Goal: Task Accomplishment & Management: Manage account settings

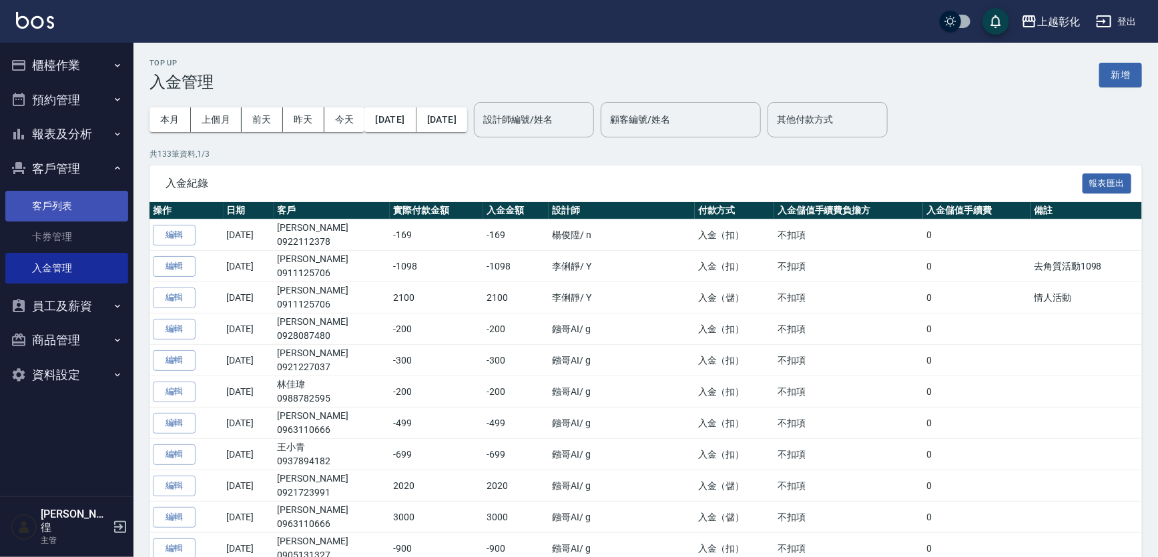
click at [82, 208] on link "客戶列表" at bounding box center [66, 206] width 123 height 31
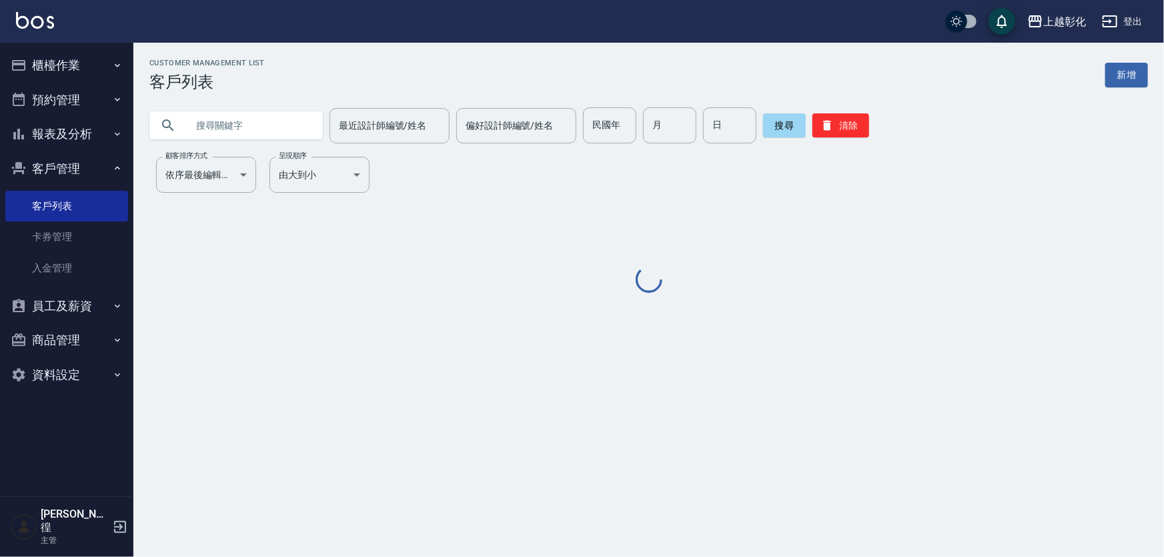
click at [257, 121] on input "text" at bounding box center [249, 125] width 125 height 36
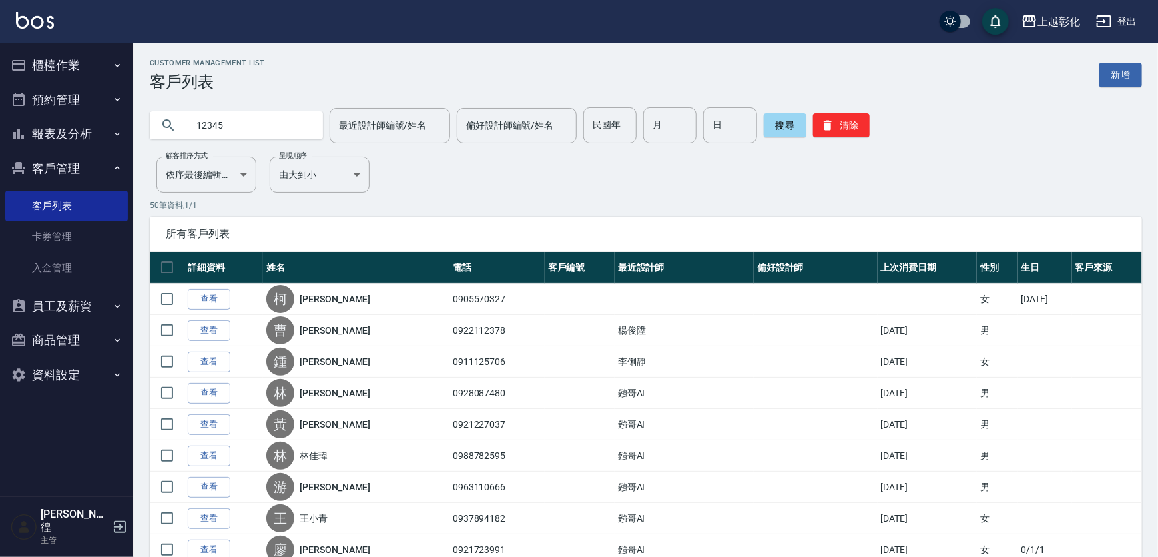
type input "12345"
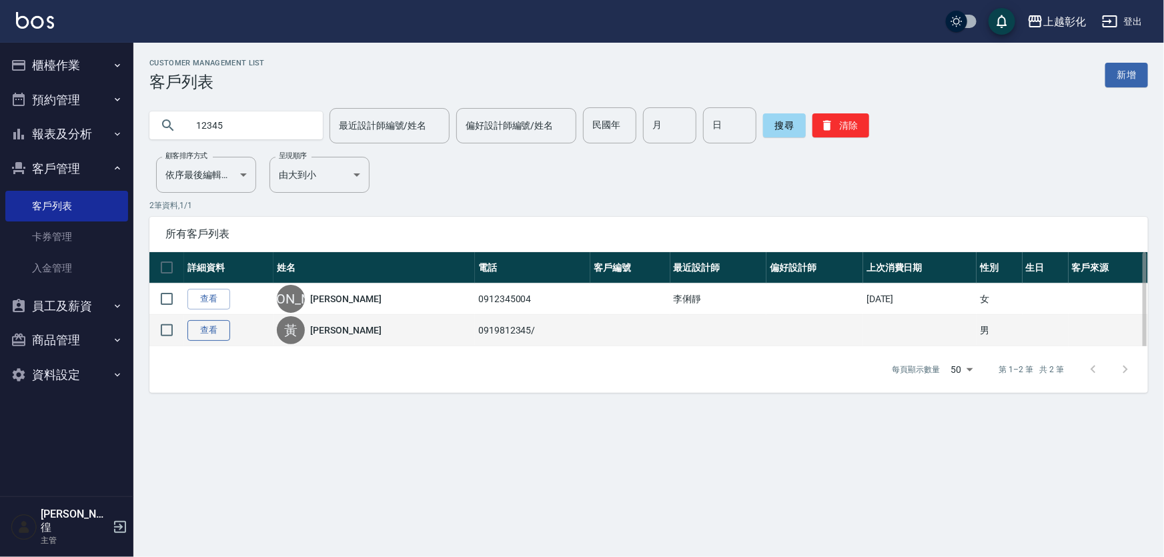
click at [218, 337] on link "查看" at bounding box center [209, 330] width 43 height 21
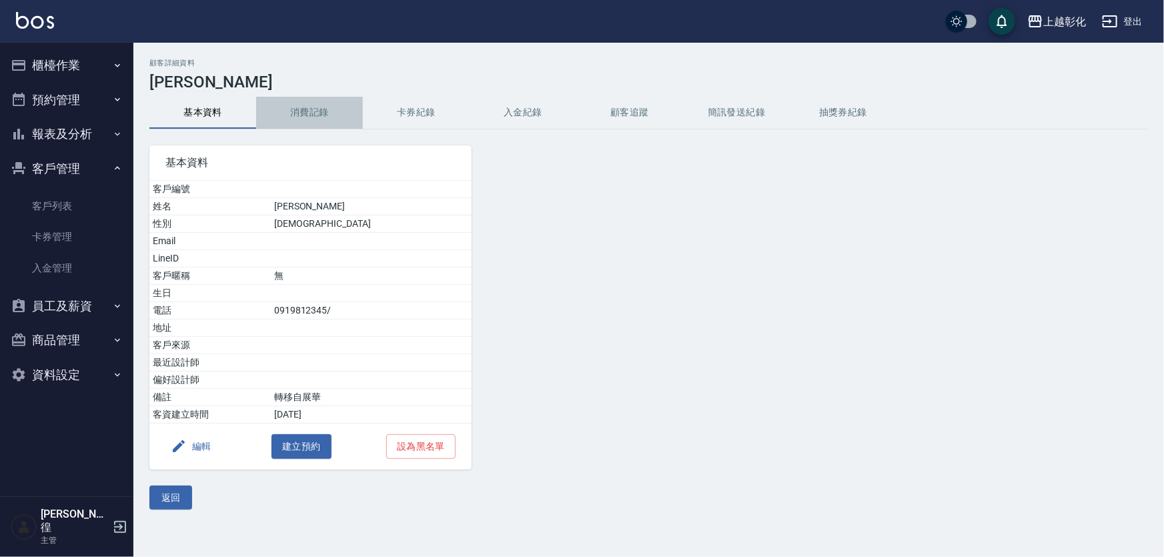
click at [313, 121] on button "消費記錄" at bounding box center [309, 113] width 107 height 32
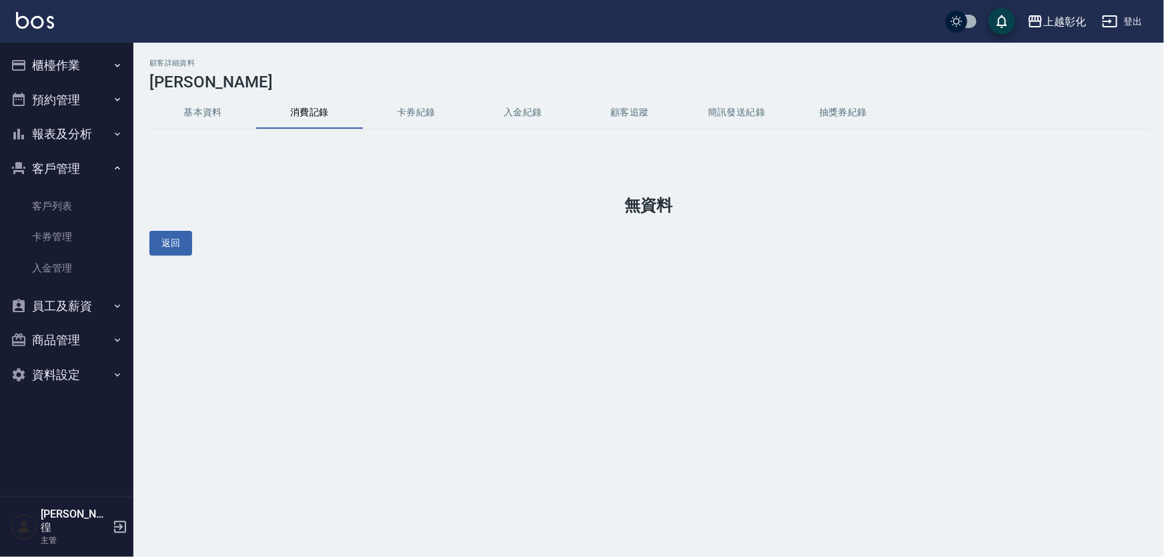
click at [435, 119] on button "卡券紀錄" at bounding box center [416, 113] width 107 height 32
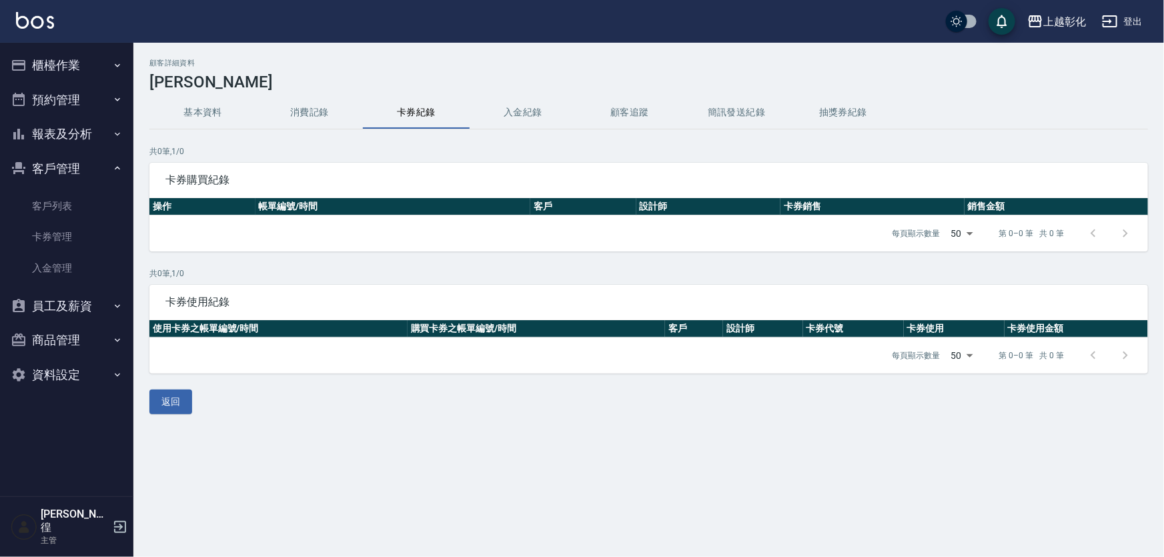
click at [535, 120] on button "入金紀錄" at bounding box center [523, 113] width 107 height 32
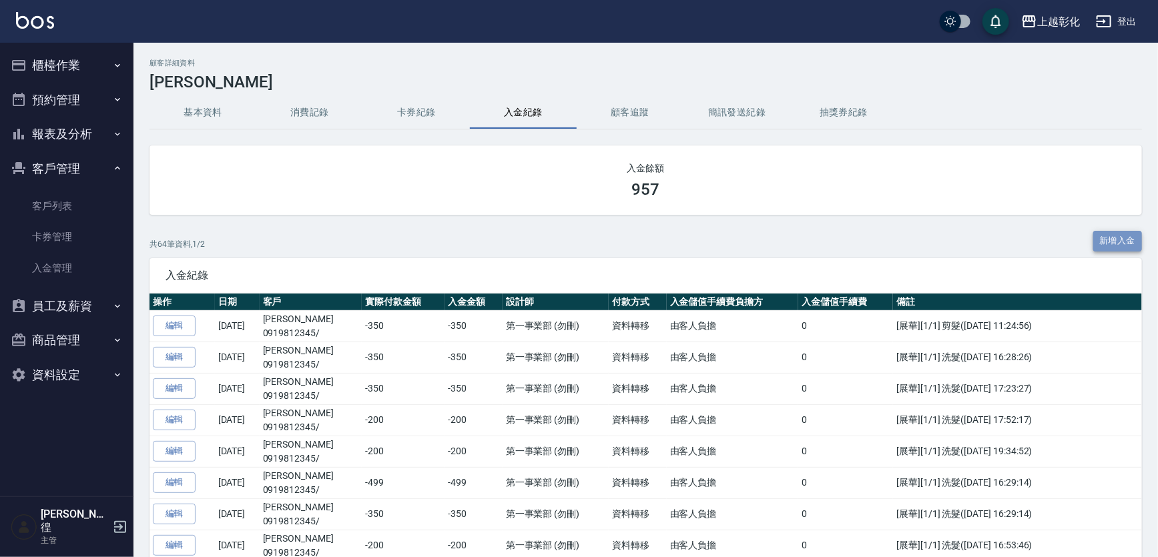
click at [1126, 235] on button "新增入金" at bounding box center [1117, 241] width 49 height 21
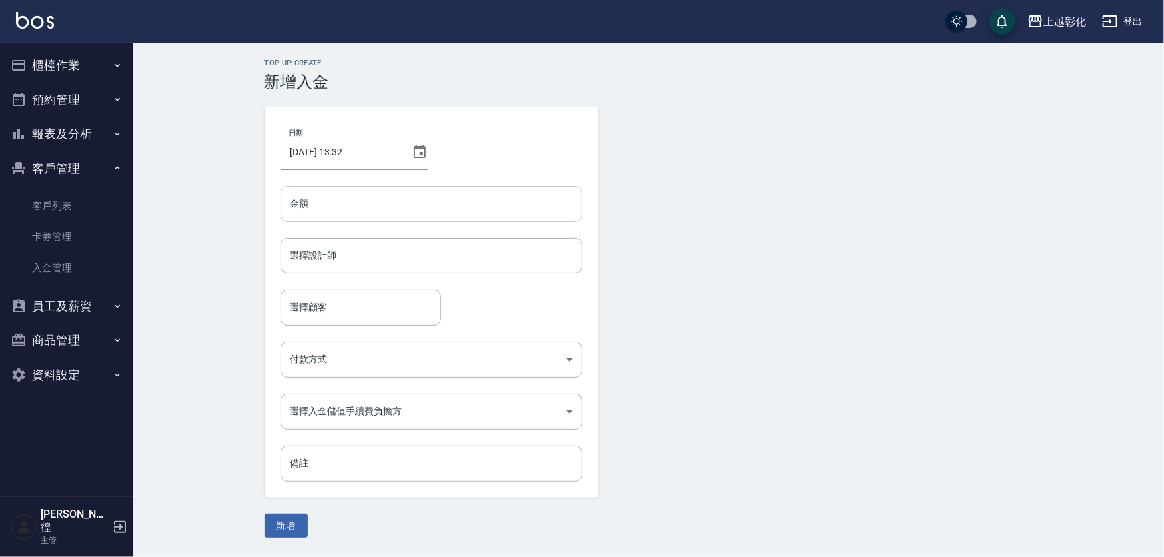
click at [360, 209] on input "金額" at bounding box center [432, 204] width 302 height 36
type input "8"
type input "5200"
click at [351, 253] on input "選擇設計師" at bounding box center [432, 255] width 290 height 23
type input "[PERSON_NAME]-e"
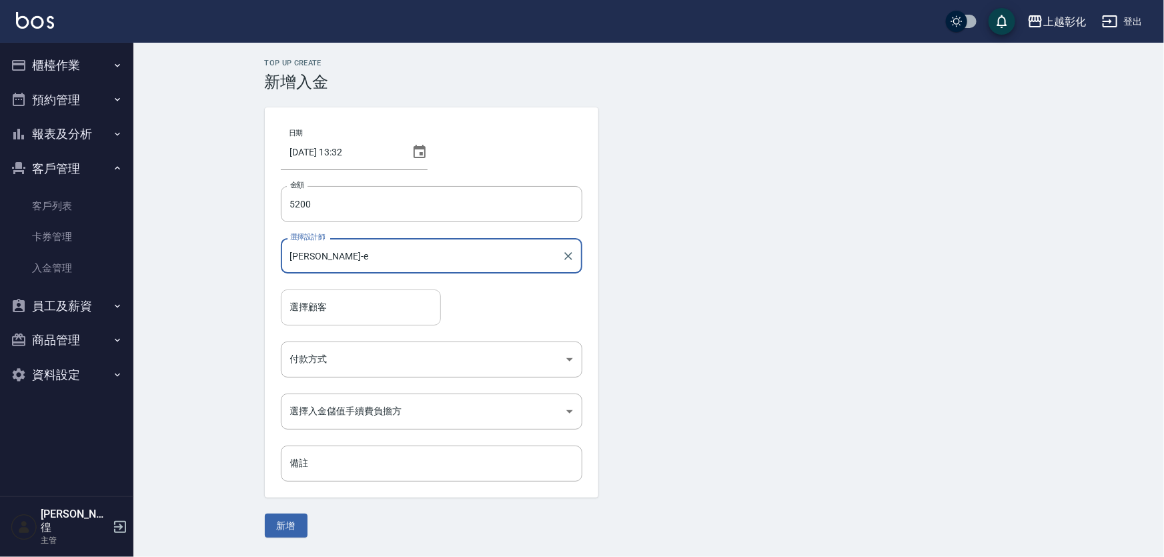
click at [324, 306] on input "選擇顧客" at bounding box center [361, 307] width 148 height 23
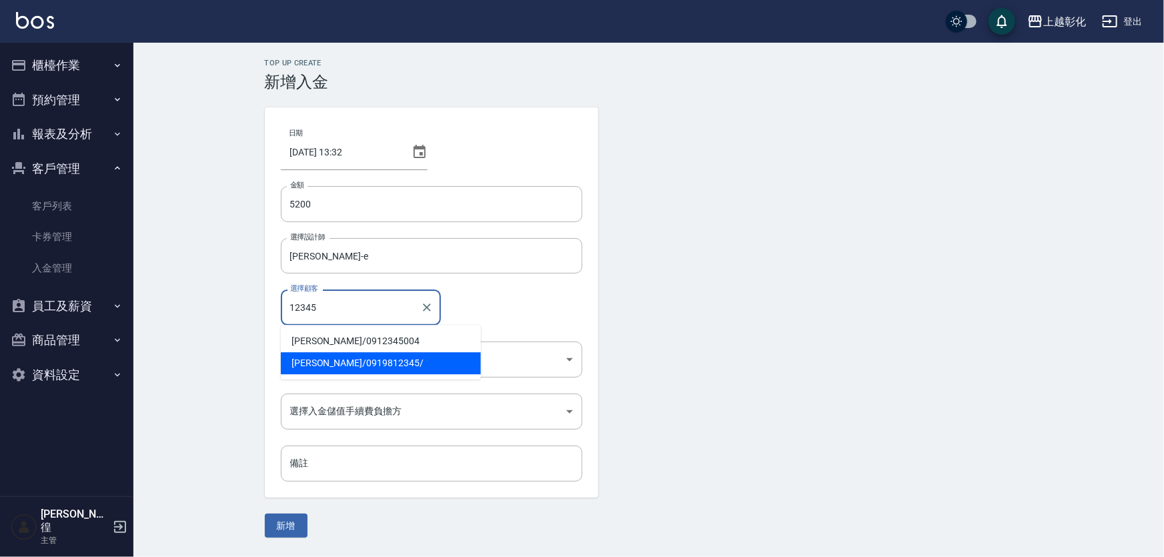
click at [320, 369] on span "[PERSON_NAME]/ 0919812345/" at bounding box center [381, 363] width 200 height 22
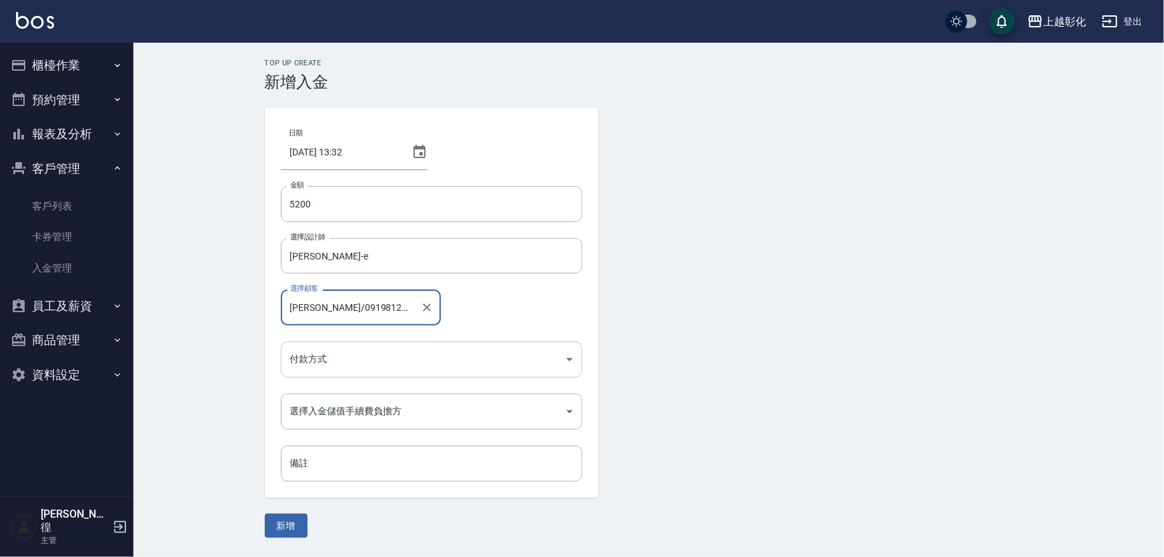
type input "[PERSON_NAME]/0919812345/"
click at [326, 364] on body "上越彰化 登出 櫃檯作業 打帳單 帳單列表 現金收支登錄 材料自購登錄 每日結帳 排班表 現場電腦打卡 預約管理 預約管理 單日預約紀錄 單週預約紀錄 報表及…" at bounding box center [582, 278] width 1164 height 557
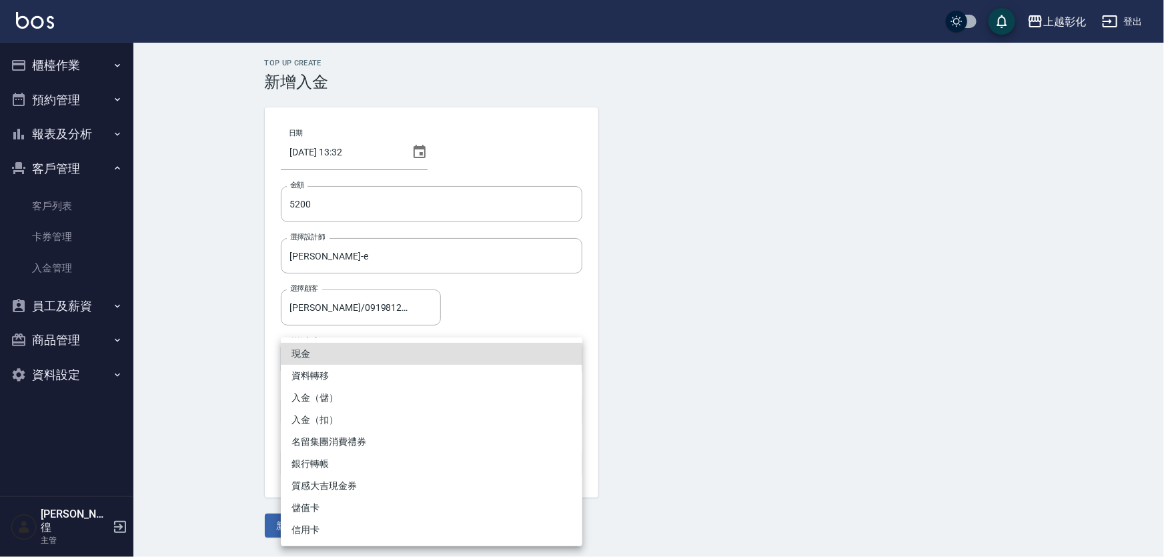
click at [340, 402] on li "入金（儲）" at bounding box center [432, 398] width 302 height 22
type input "入金（儲）"
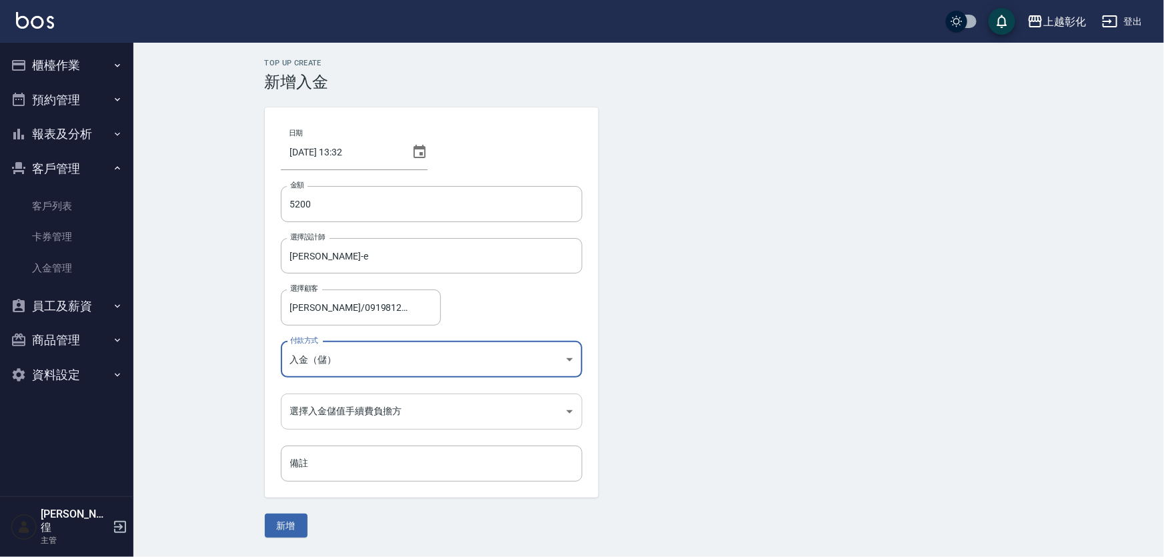
click at [338, 404] on body "上越彰化 登出 櫃檯作業 打帳單 帳單列表 現金收支登錄 材料自購登錄 每日結帳 排班表 現場電腦打卡 預約管理 預約管理 單日預約紀錄 單週預約紀錄 報表及…" at bounding box center [582, 278] width 1164 height 557
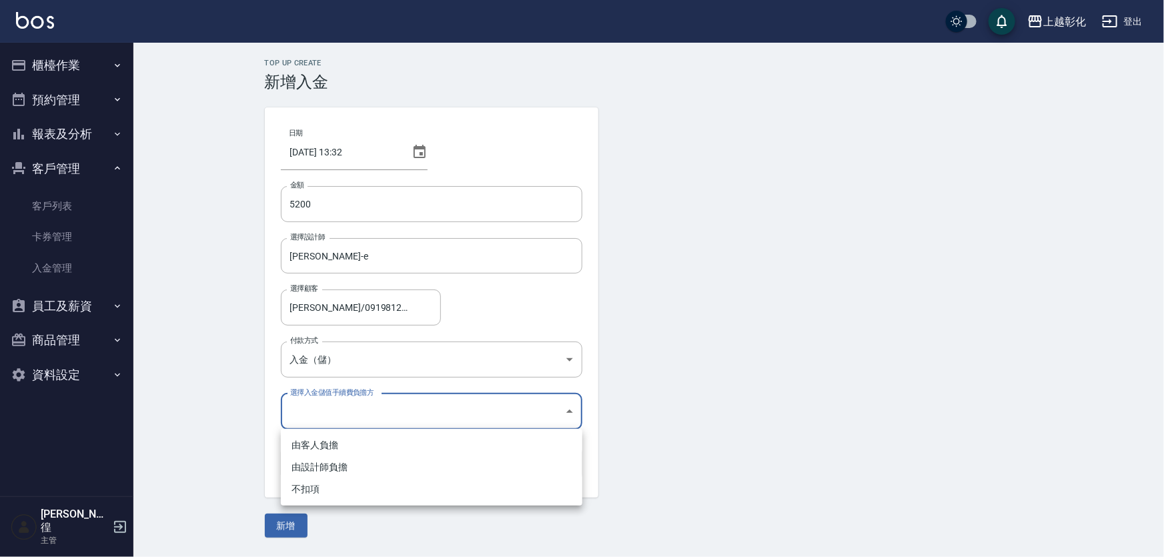
click at [333, 492] on li "不扣項" at bounding box center [432, 489] width 302 height 22
type input "WITHOUTHANDLINGFEE"
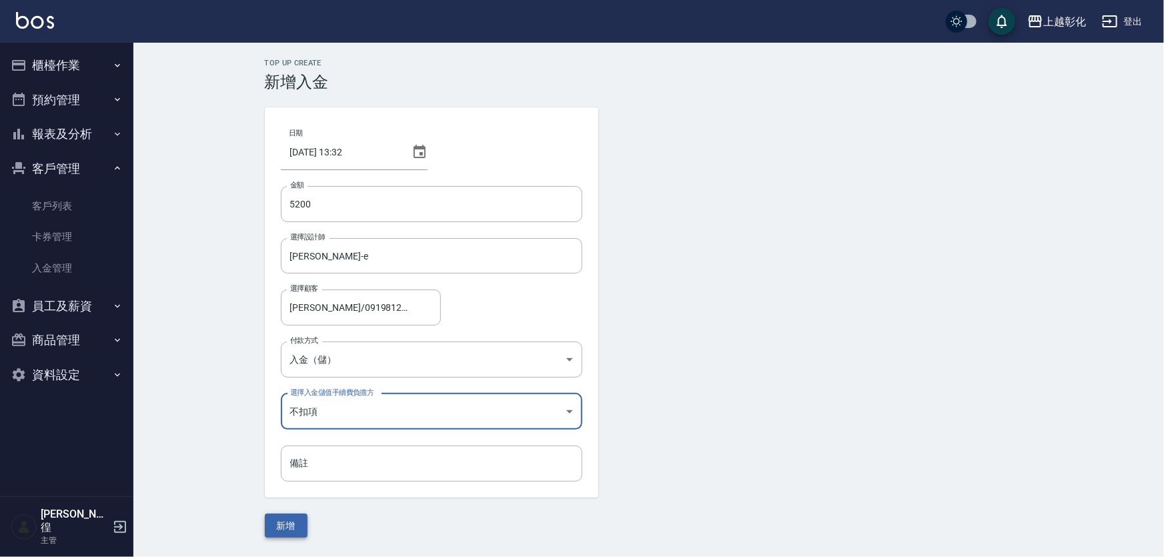
click at [280, 525] on button "新增" at bounding box center [286, 526] width 43 height 25
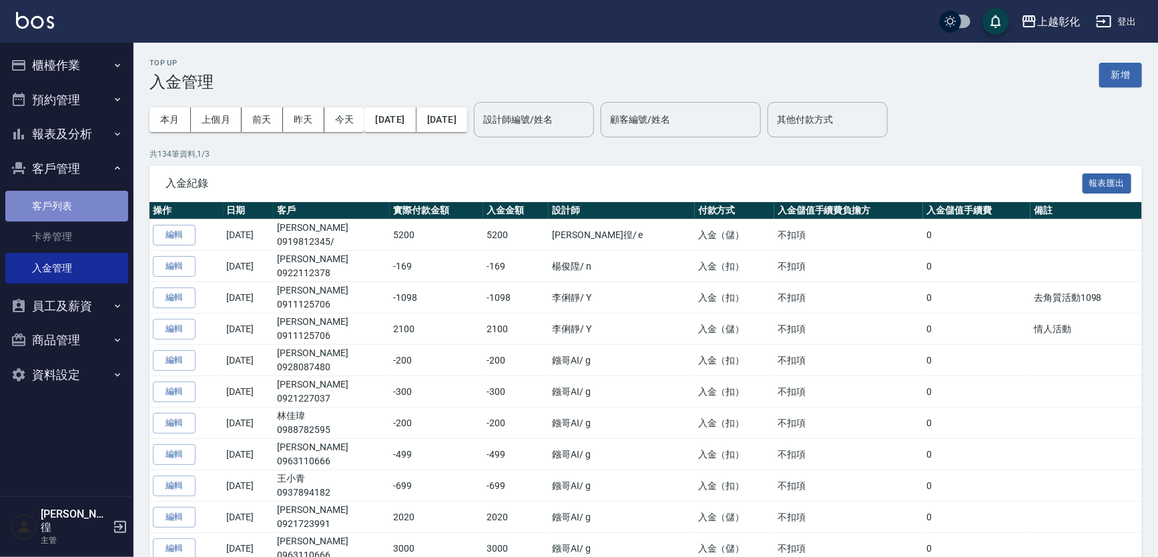
click at [100, 206] on link "客戶列表" at bounding box center [66, 206] width 123 height 31
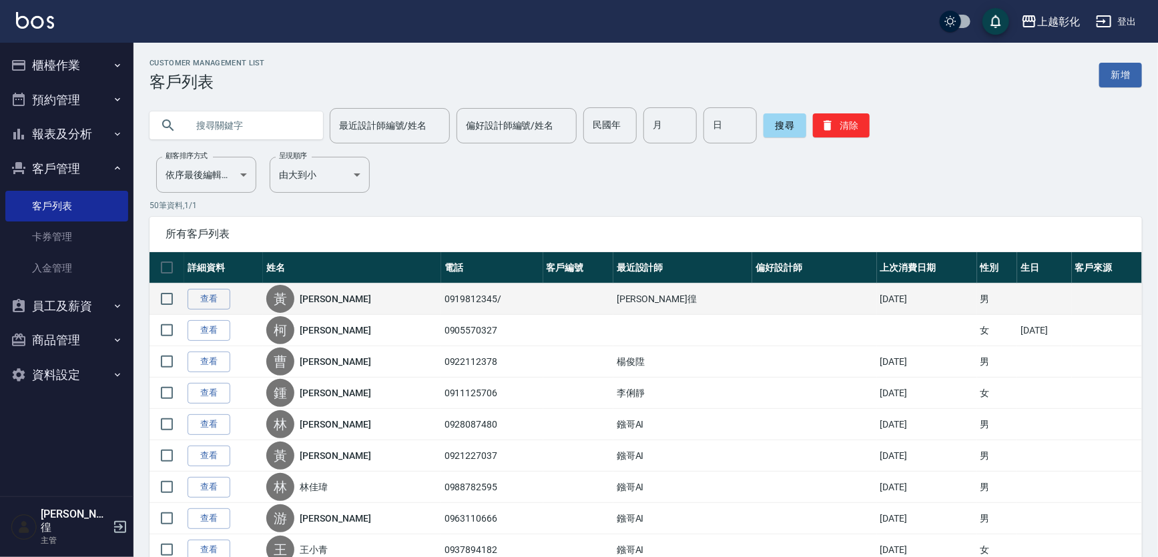
click at [212, 290] on td "查看" at bounding box center [223, 299] width 79 height 31
click at [216, 300] on link "查看" at bounding box center [209, 299] width 43 height 21
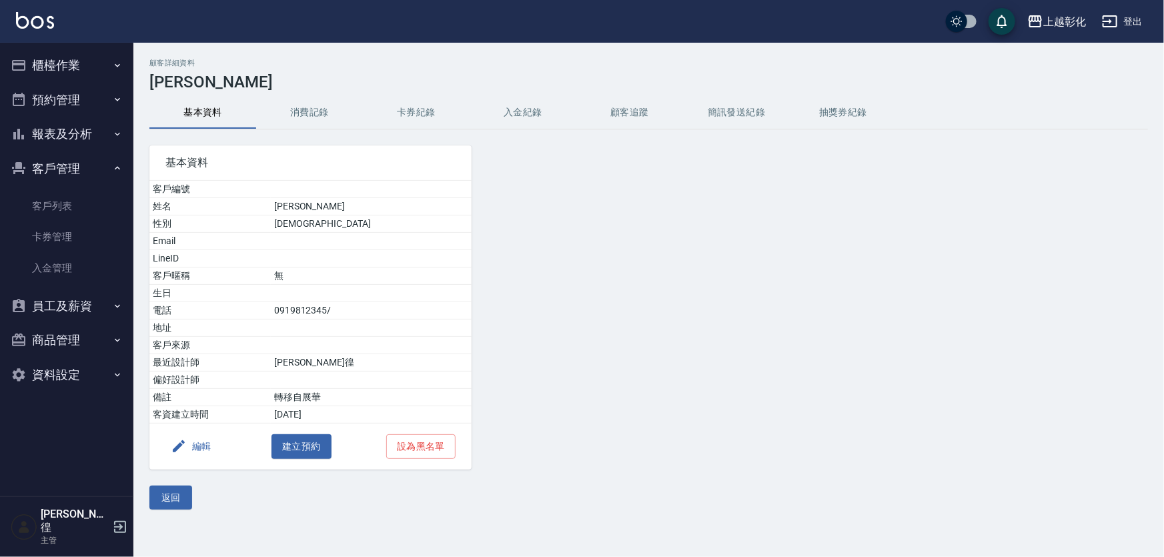
click at [520, 108] on button "入金紀錄" at bounding box center [523, 113] width 107 height 32
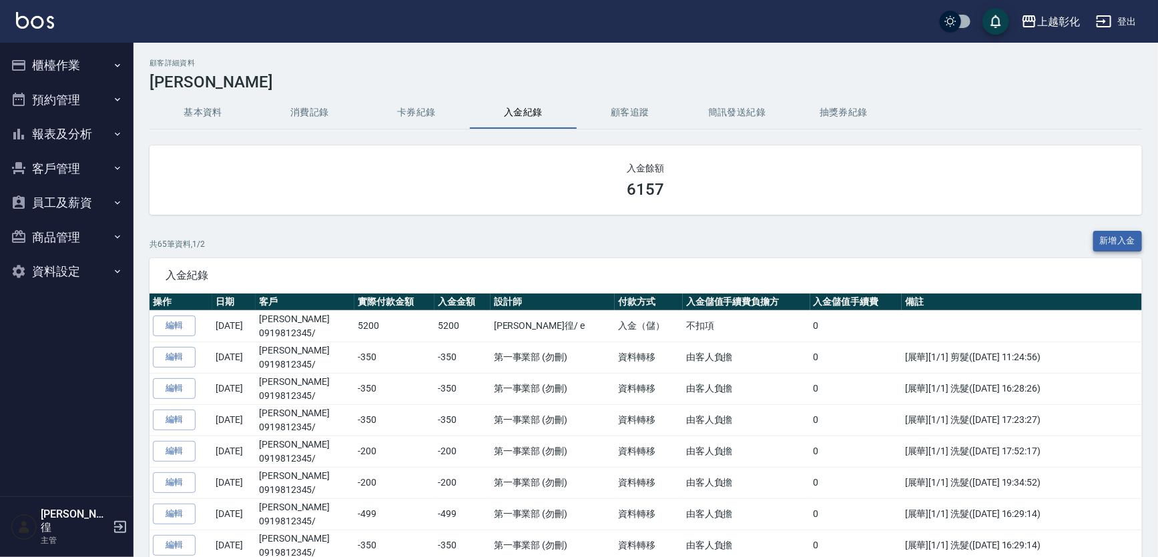
click at [1118, 247] on button "新增入金" at bounding box center [1117, 241] width 49 height 21
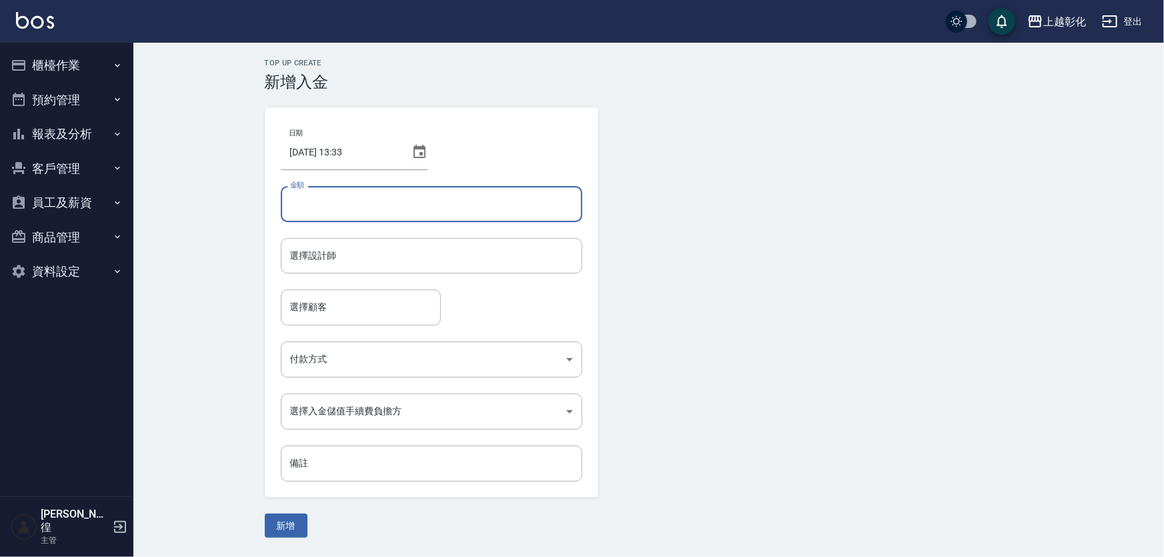
click at [332, 189] on input "金額" at bounding box center [432, 204] width 302 height 36
type input "-700"
click at [344, 250] on input "選擇設計師" at bounding box center [432, 255] width 290 height 23
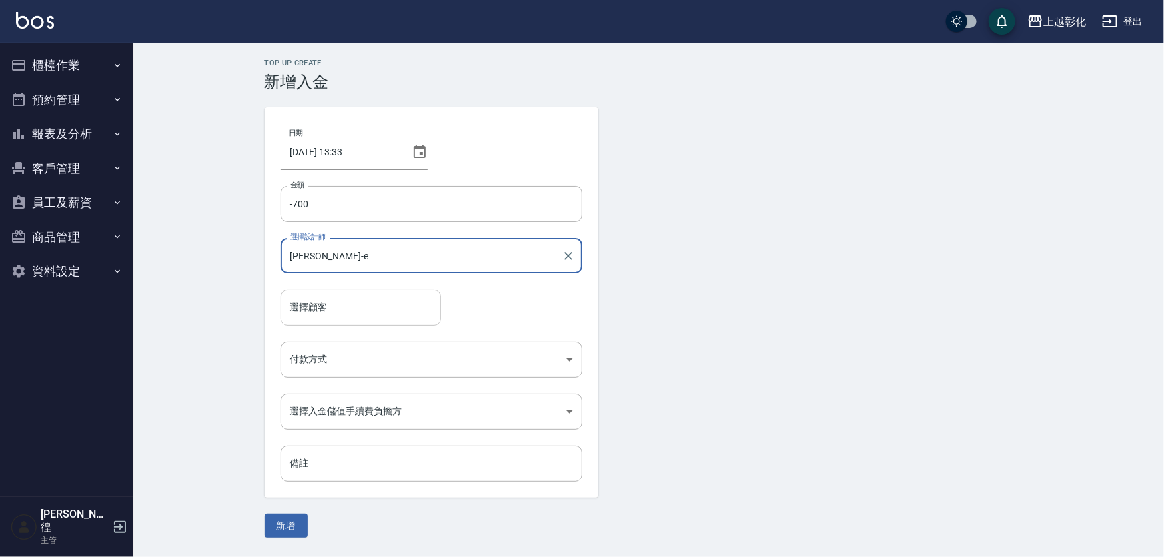
type input "[PERSON_NAME]-e"
click at [346, 313] on input "選擇顧客" at bounding box center [361, 307] width 148 height 23
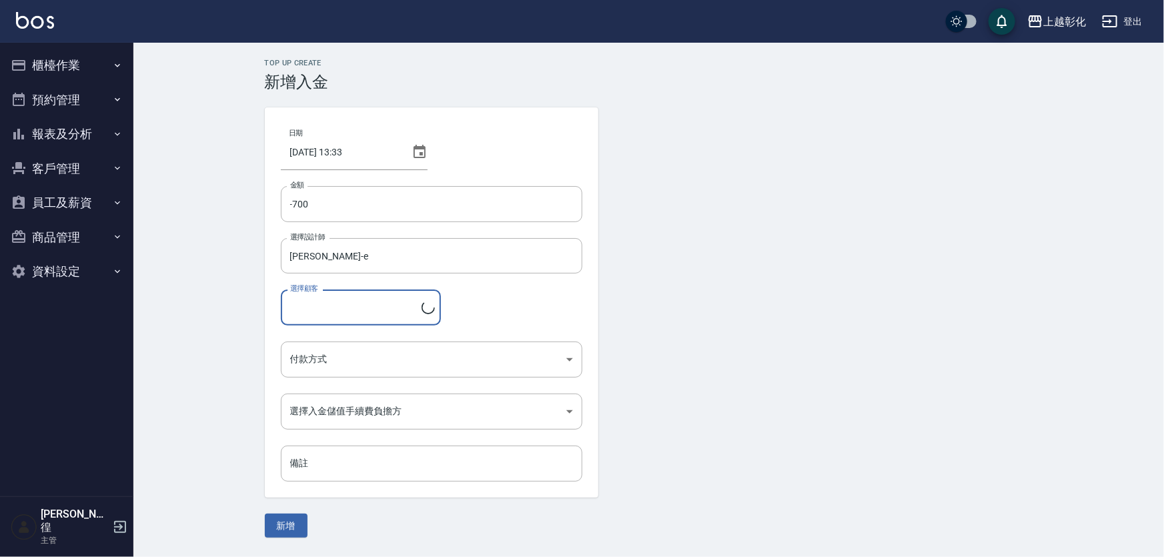
type input "[PERSON_NAME]/0919812345/"
click at [352, 358] on body "上越彰化 登出 櫃檯作業 打帳單 帳單列表 現金收支登錄 材料自購登錄 每日結帳 排班表 現場電腦打卡 預約管理 預約管理 單日預約紀錄 單週預約紀錄 報表及…" at bounding box center [582, 278] width 1164 height 557
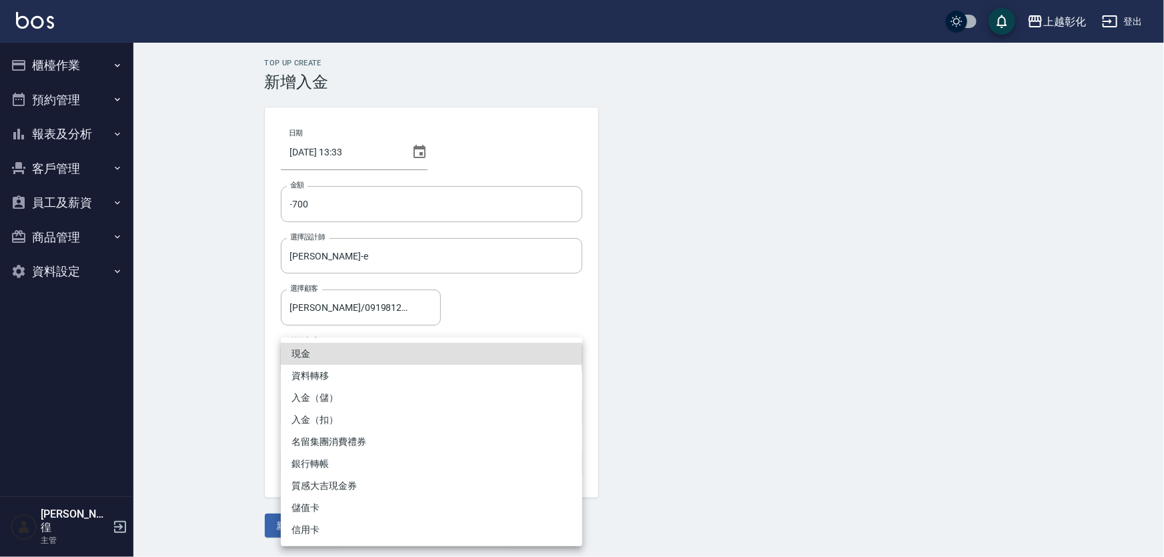
click at [336, 424] on li "入金（扣）" at bounding box center [432, 420] width 302 height 22
type input "入金（扣）"
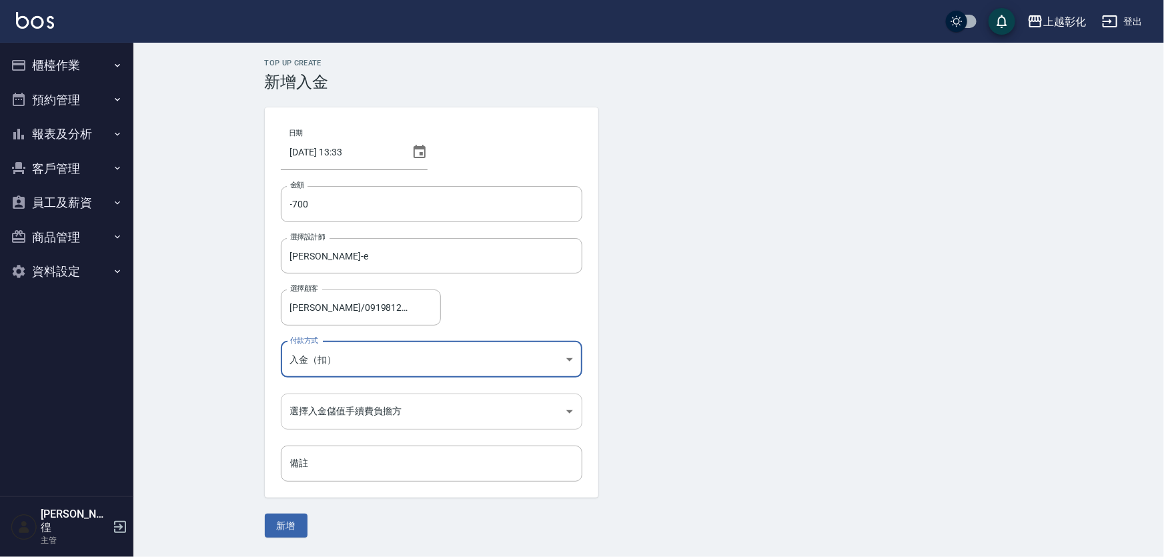
click at [351, 416] on body "上越彰化 登出 櫃檯作業 打帳單 帳單列表 現金收支登錄 材料自購登錄 每日結帳 排班表 現場電腦打卡 預約管理 預約管理 單日預約紀錄 單週預約紀錄 報表及…" at bounding box center [582, 278] width 1164 height 557
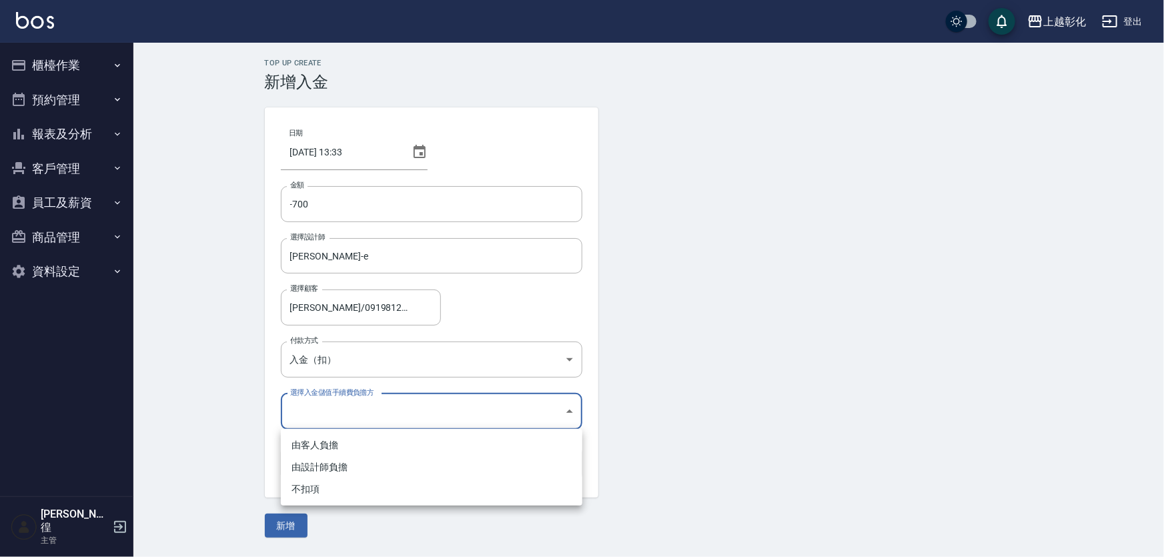
click at [323, 493] on li "不扣項" at bounding box center [432, 489] width 302 height 22
type input "WITHOUTHANDLINGFEE"
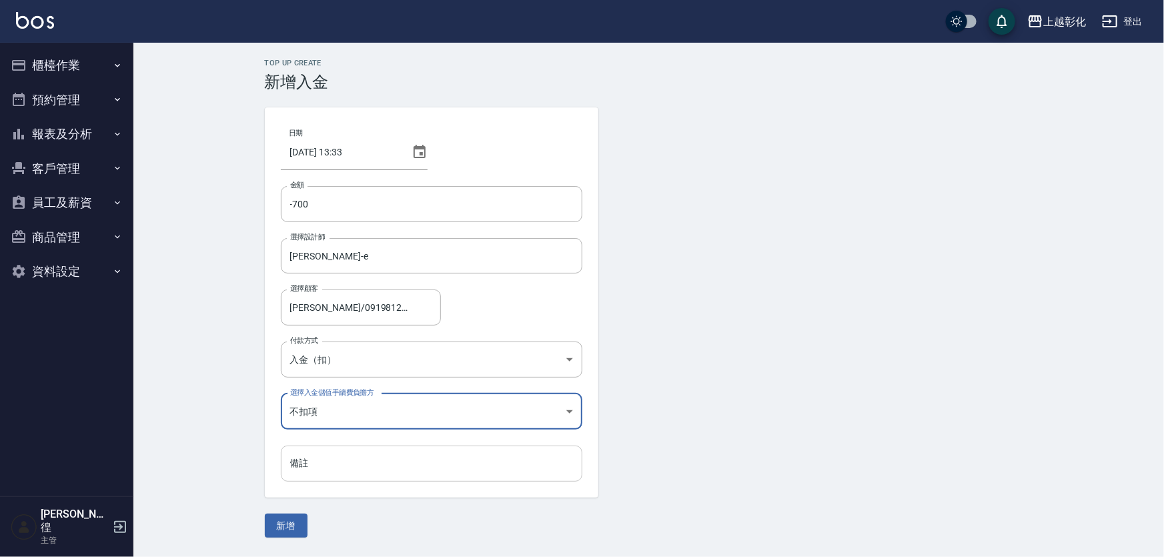
drag, startPoint x: 345, startPoint y: 464, endPoint x: 358, endPoint y: 464, distance: 12.7
click at [345, 464] on input "備註" at bounding box center [432, 464] width 302 height 36
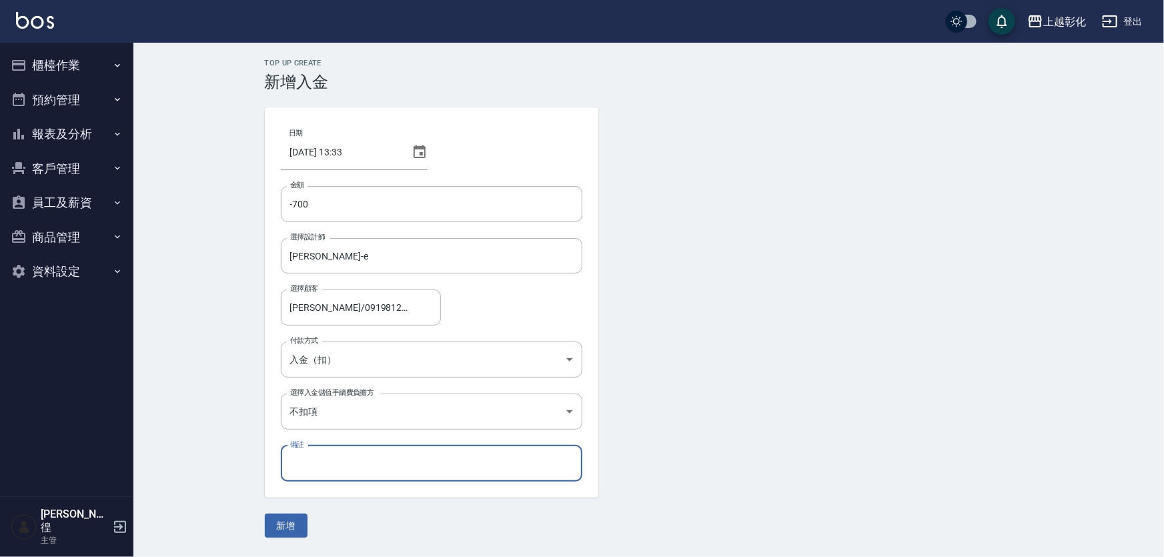
type input "G"
type input "弟弟+爸爸 洗剪"
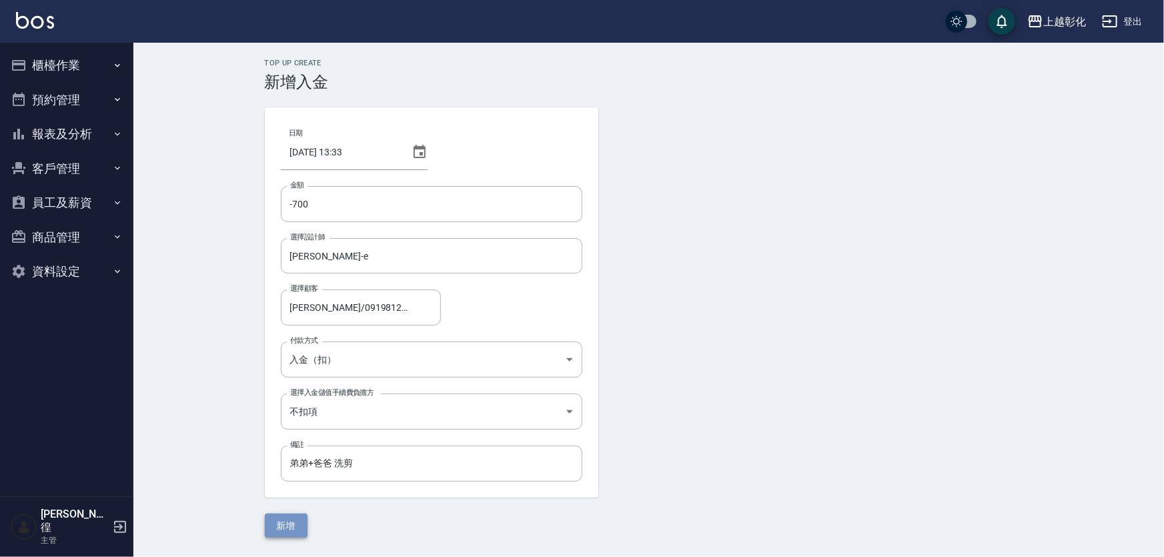
click at [298, 521] on button "新增" at bounding box center [286, 526] width 43 height 25
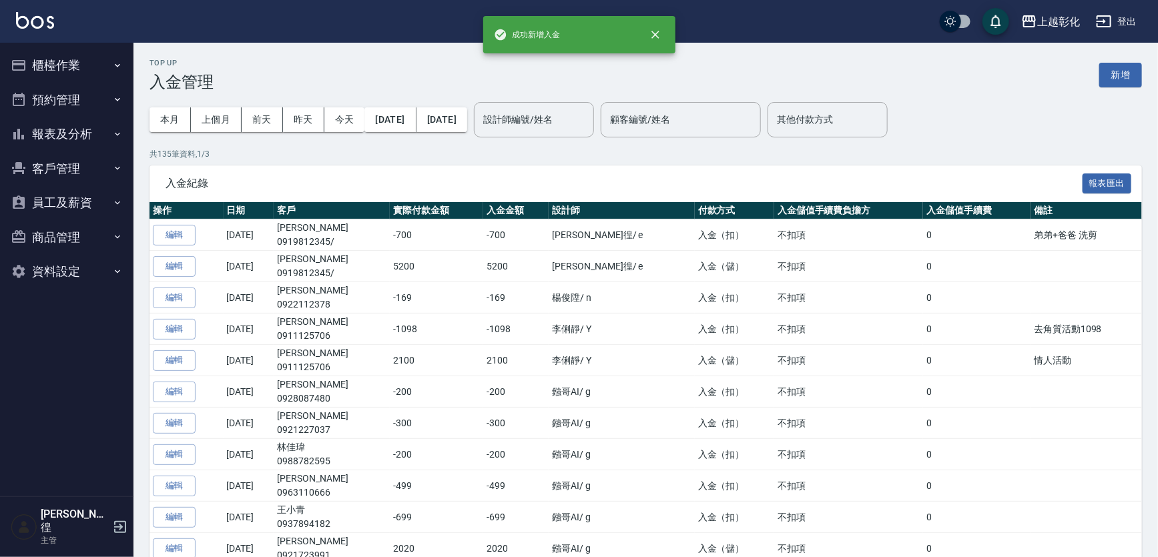
click at [76, 174] on button "客戶管理" at bounding box center [66, 168] width 123 height 35
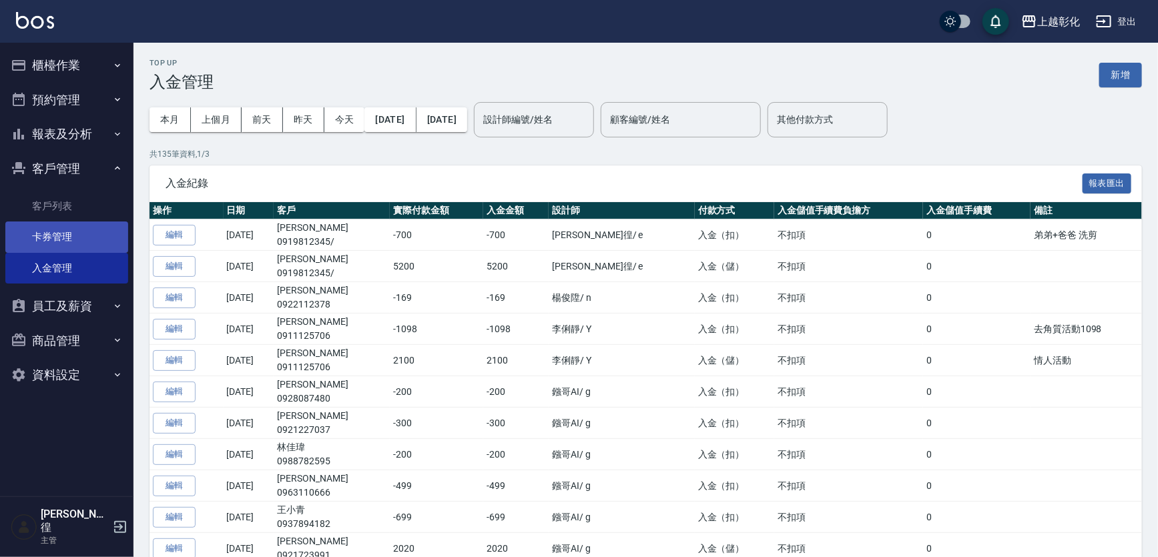
click at [75, 228] on link "卡券管理" at bounding box center [66, 237] width 123 height 31
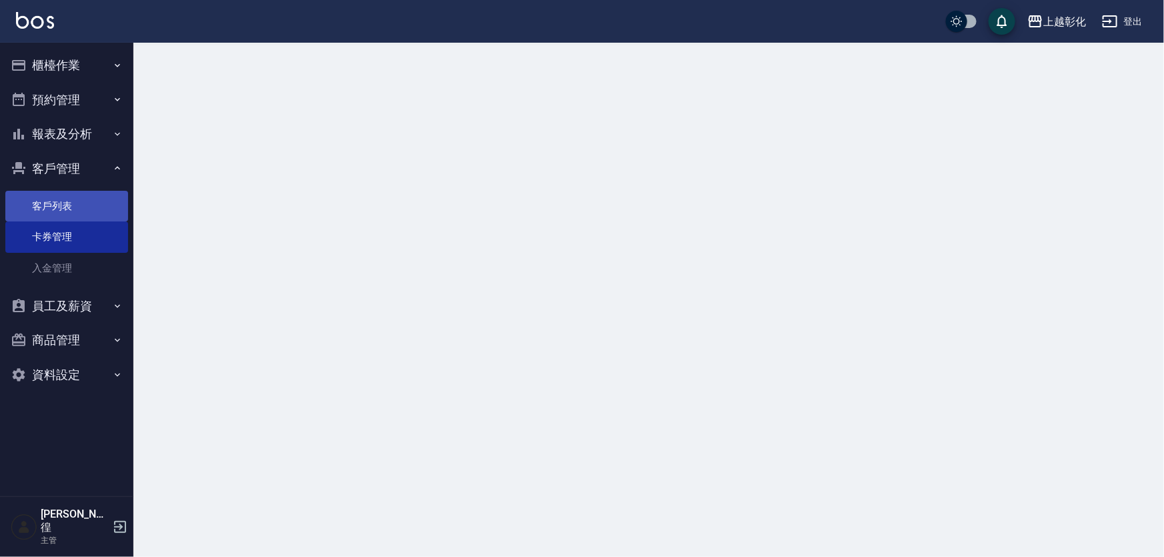
click at [77, 203] on link "客戶列表" at bounding box center [66, 206] width 123 height 31
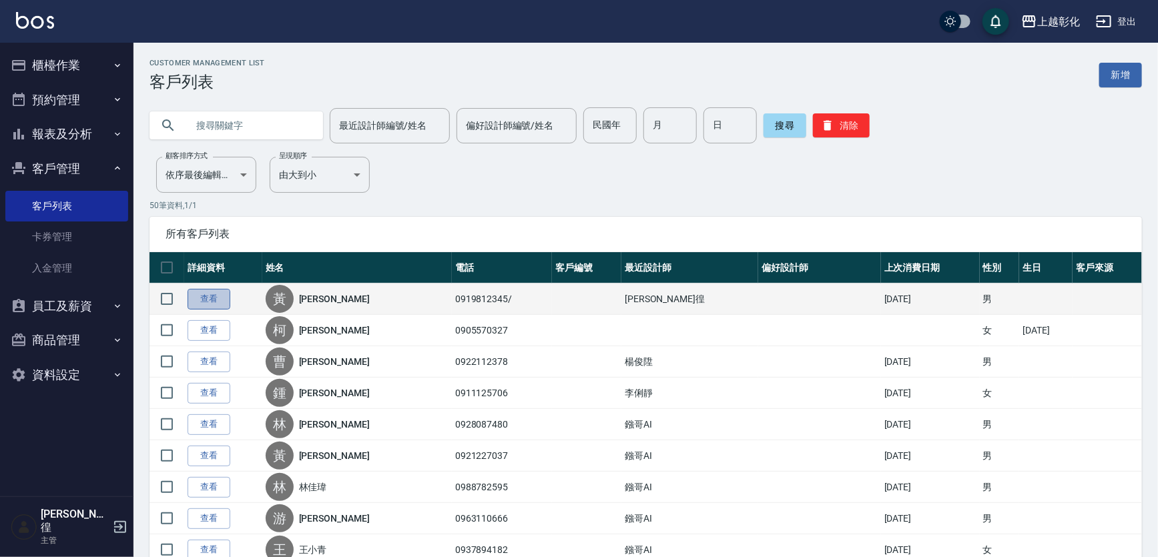
click at [194, 310] on link "查看" at bounding box center [209, 299] width 43 height 21
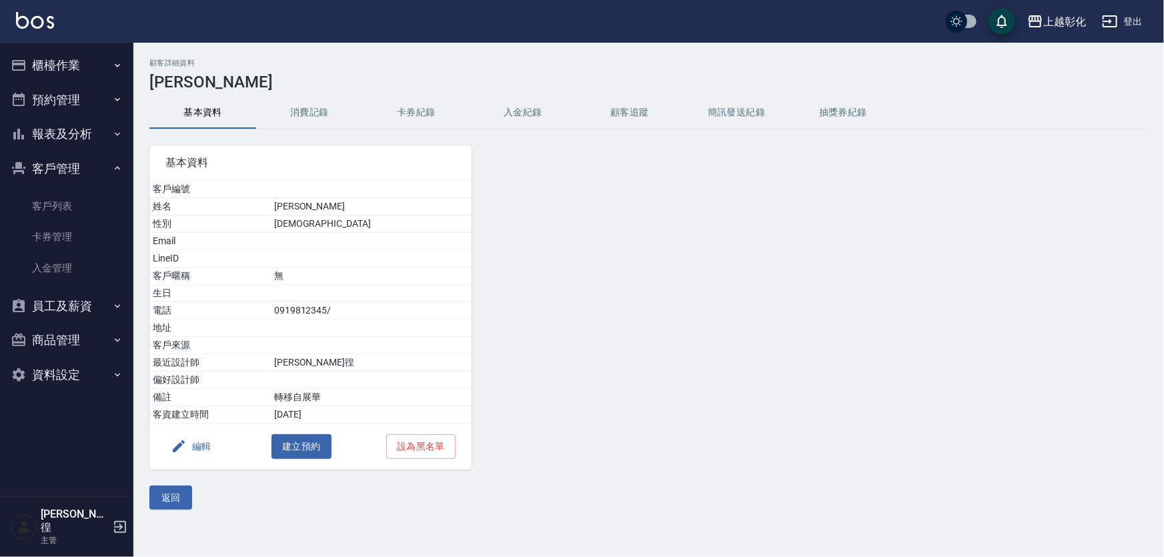
click at [290, 81] on h3 "[PERSON_NAME]" at bounding box center [648, 82] width 999 height 19
drag, startPoint x: 310, startPoint y: 89, endPoint x: 318, endPoint y: 75, distance: 16.1
click at [316, 79] on div "顧客詳細資料 黃朝鈺 基本資料 消費記錄 卡券紀錄 入金紀錄 顧客追蹤 簡訊發送紀錄 抽獎券紀錄 基本資料 客戶編號 姓名 黃朝鈺 性別 MALE Email…" at bounding box center [648, 284] width 1031 height 451
click at [323, 103] on button "消費記錄" at bounding box center [309, 113] width 107 height 32
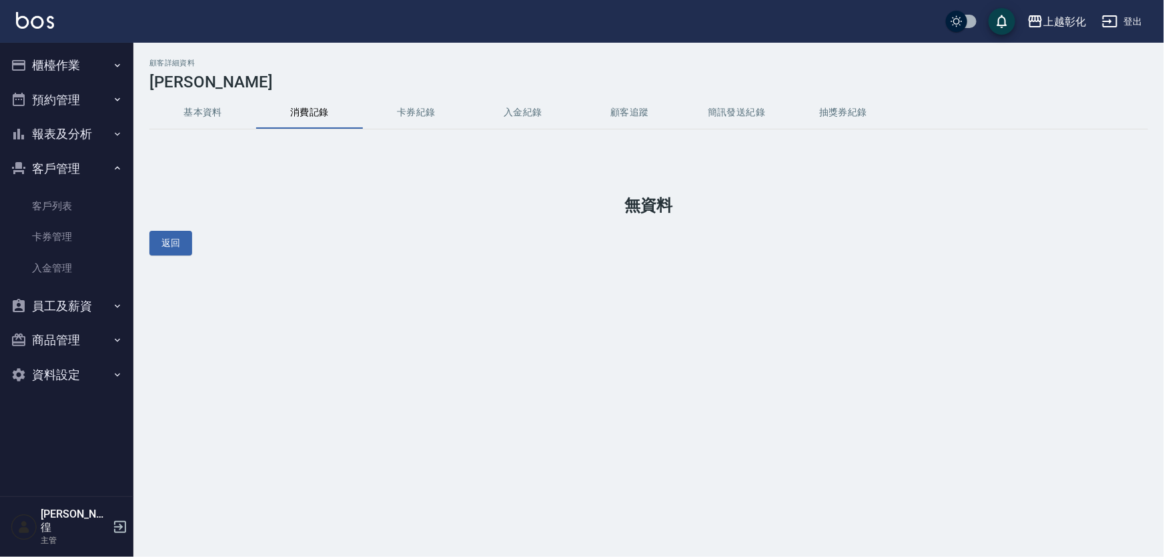
click at [597, 140] on div "顧客詳細資料 黃朝鈺 基本資料 消費記錄 卡券紀錄 入金紀錄 顧客追蹤 簡訊發送紀錄 抽獎券紀錄 無資料 返回" at bounding box center [648, 157] width 1031 height 197
click at [533, 112] on button "入金紀錄" at bounding box center [523, 113] width 107 height 32
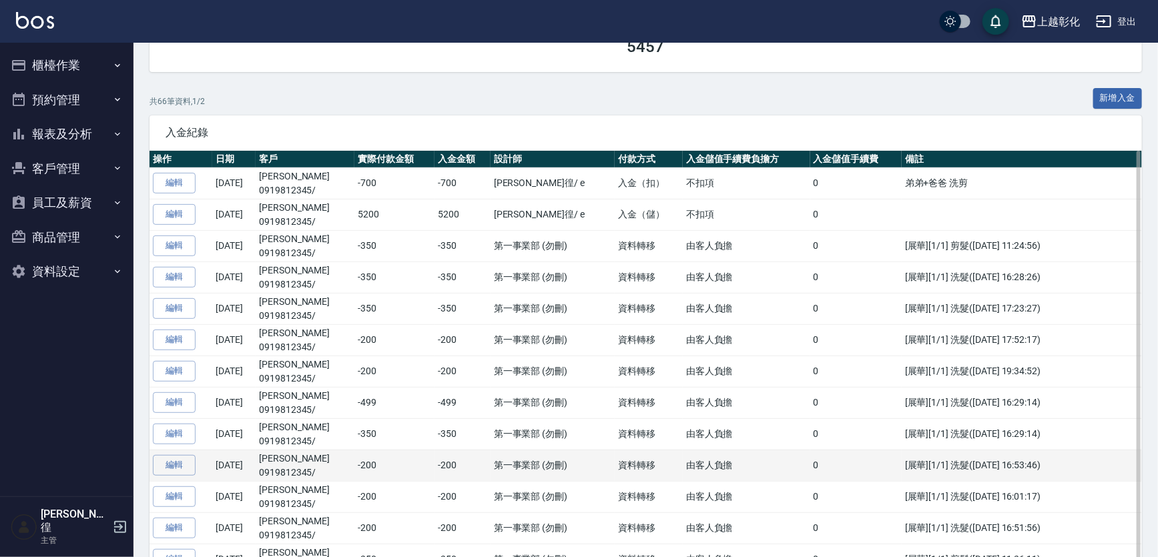
scroll to position [121, 0]
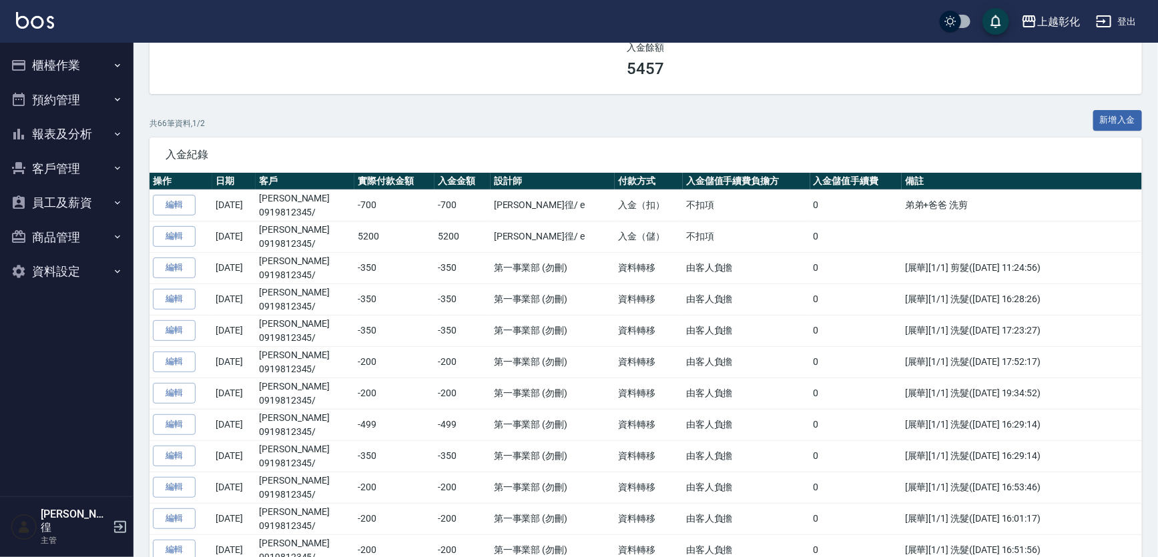
click at [98, 128] on button "報表及分析" at bounding box center [66, 134] width 123 height 35
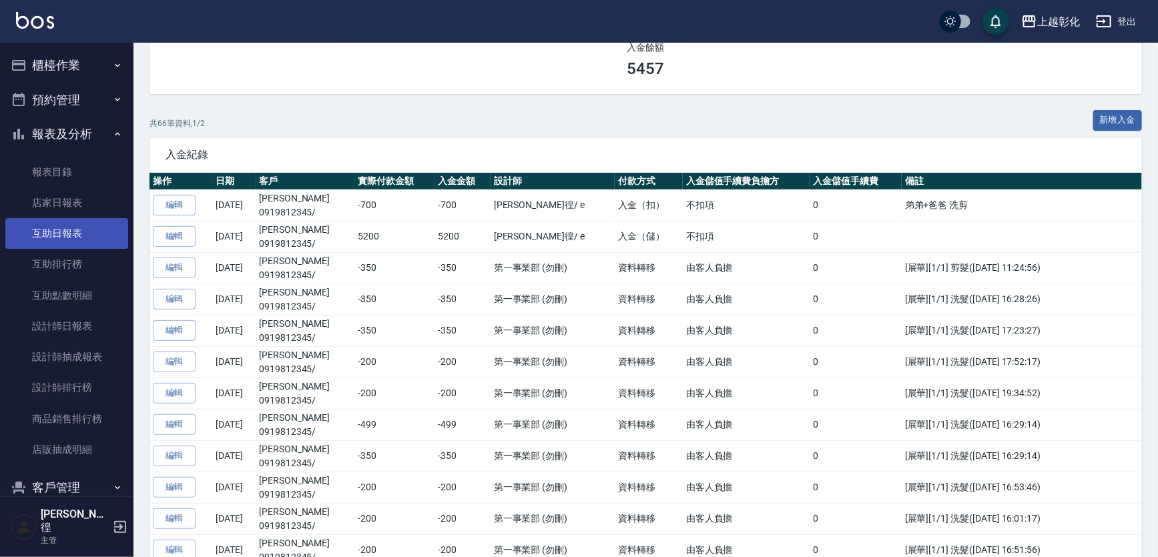
click at [82, 224] on link "互助日報表" at bounding box center [66, 233] width 123 height 31
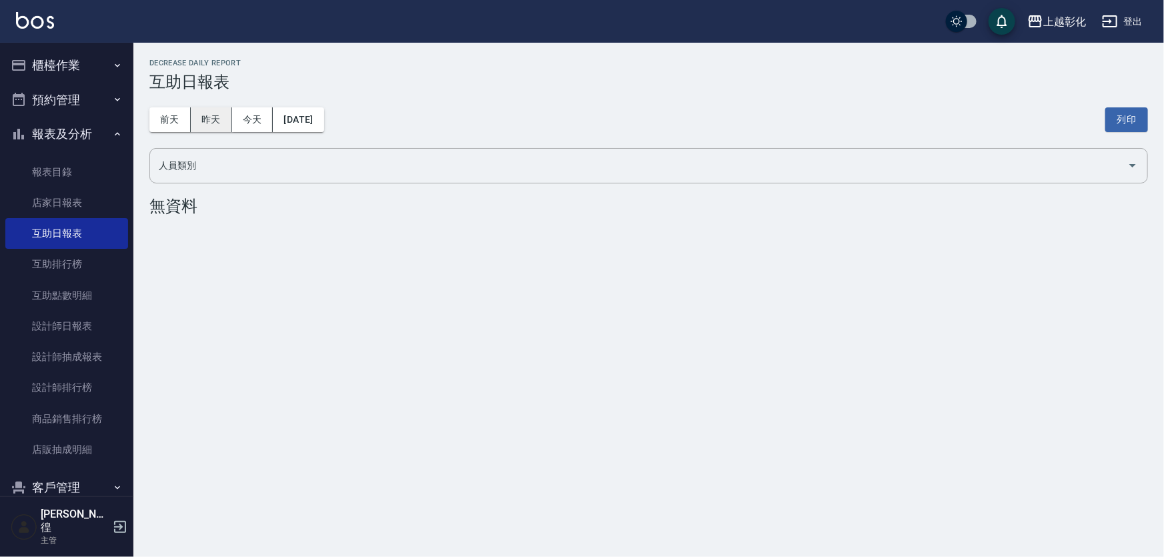
click at [219, 121] on button "昨天" at bounding box center [211, 119] width 41 height 25
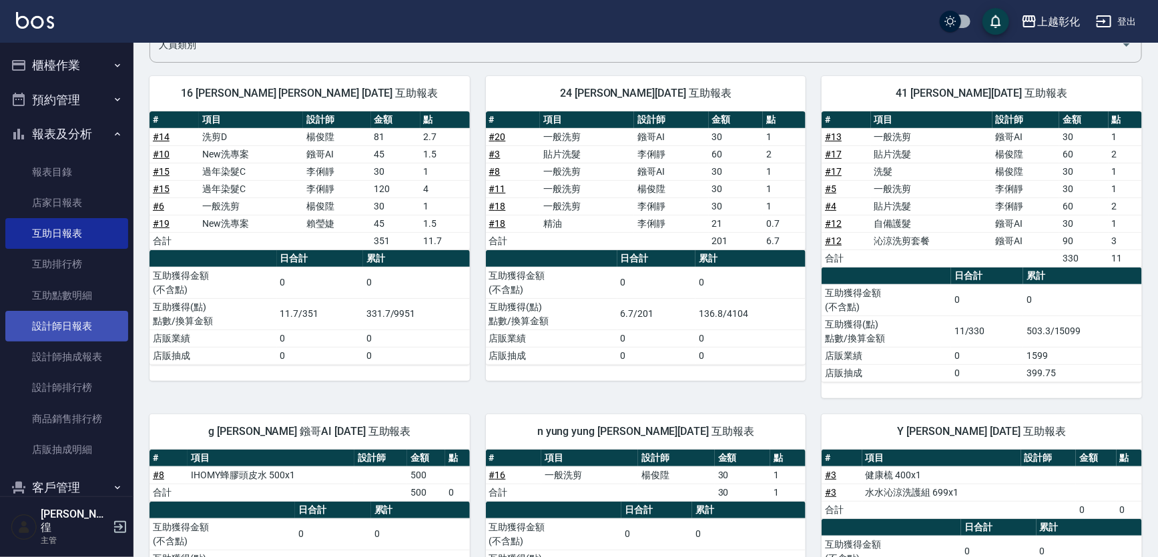
scroll to position [114, 0]
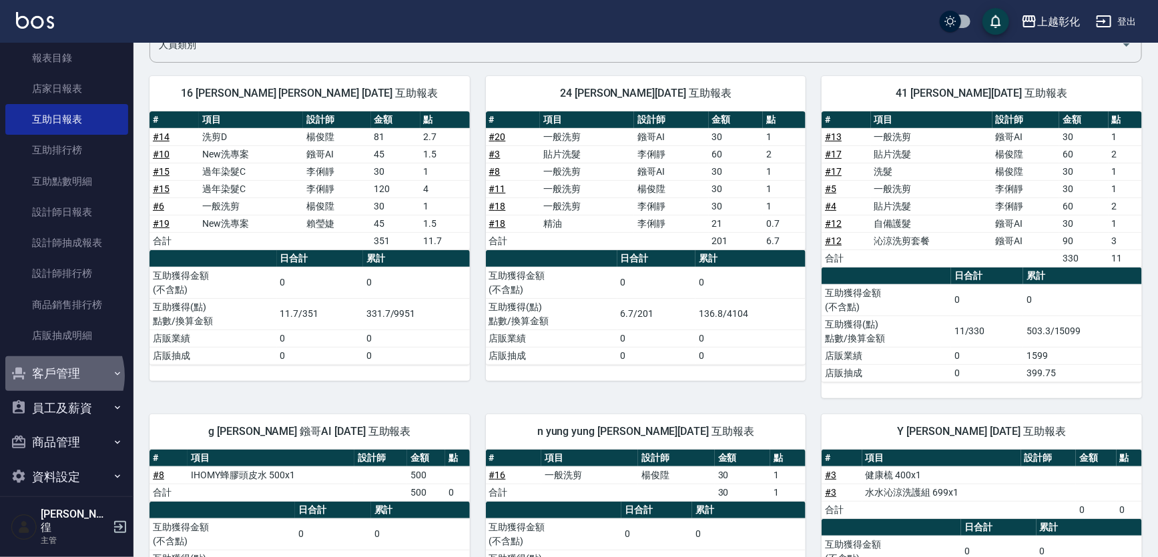
click at [53, 375] on button "客戶管理" at bounding box center [66, 373] width 123 height 35
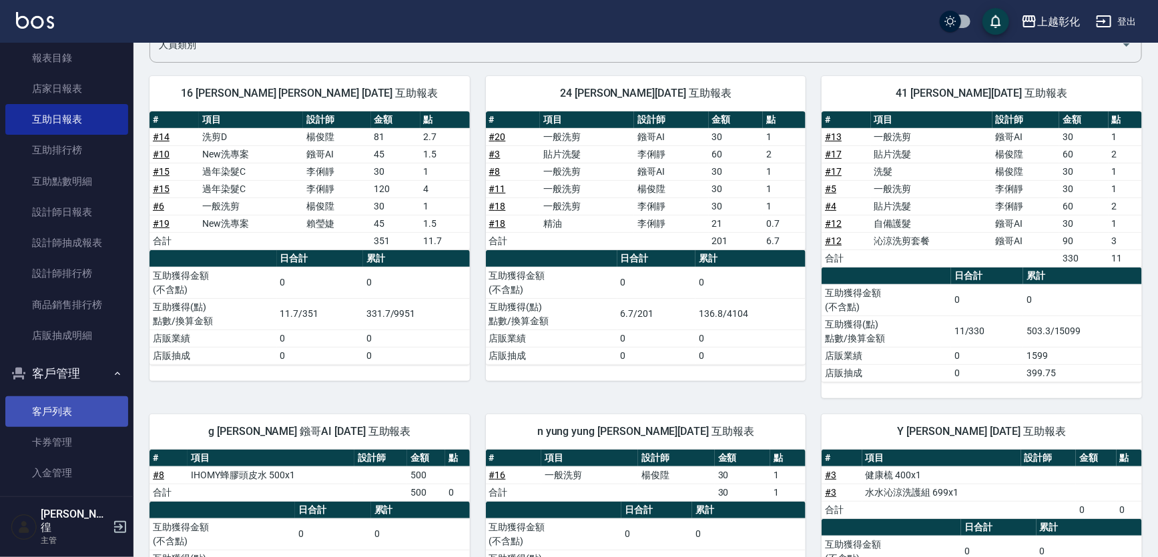
click at [57, 400] on link "客戶列表" at bounding box center [66, 411] width 123 height 31
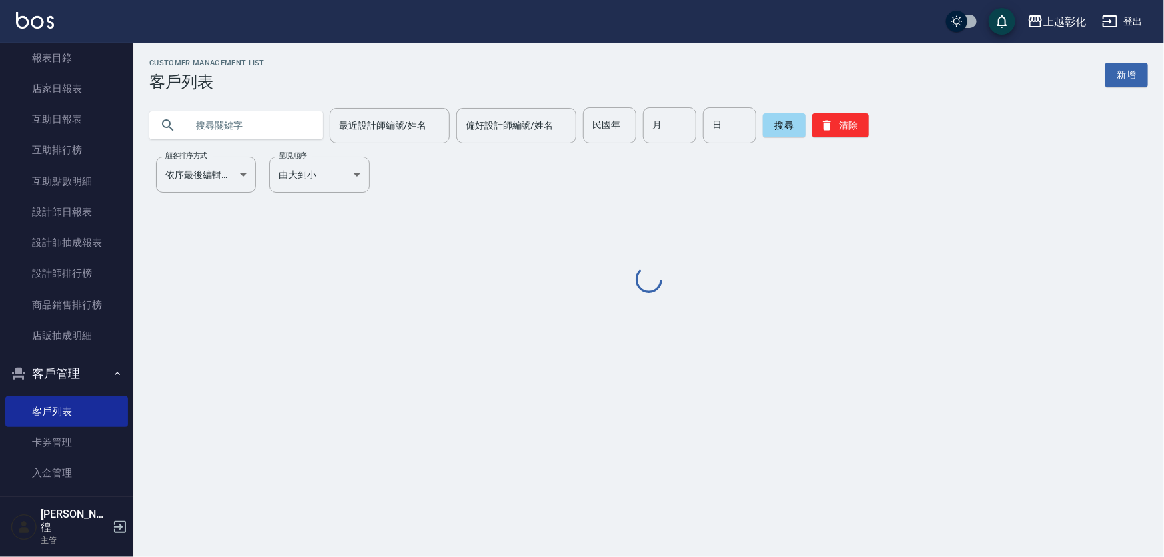
click at [218, 131] on input "text" at bounding box center [249, 125] width 125 height 36
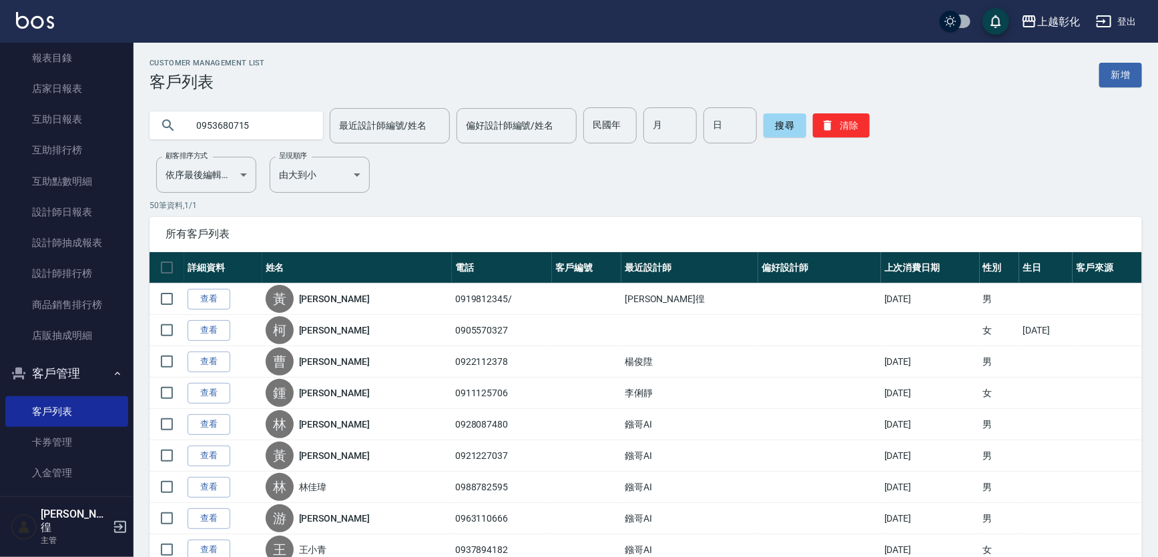
type input "0953680715"
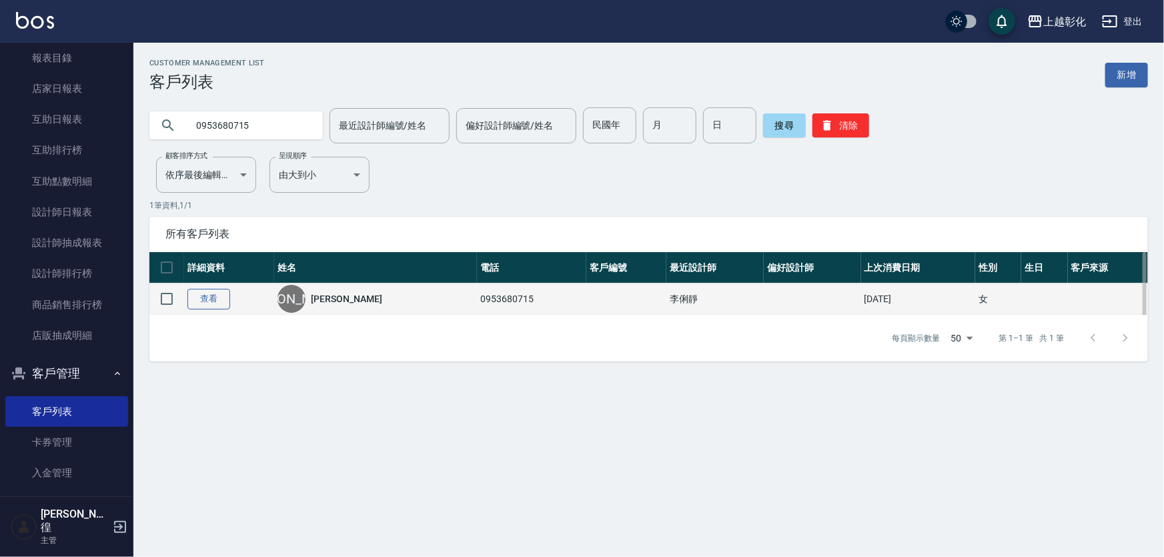
click at [198, 299] on link "查看" at bounding box center [209, 299] width 43 height 21
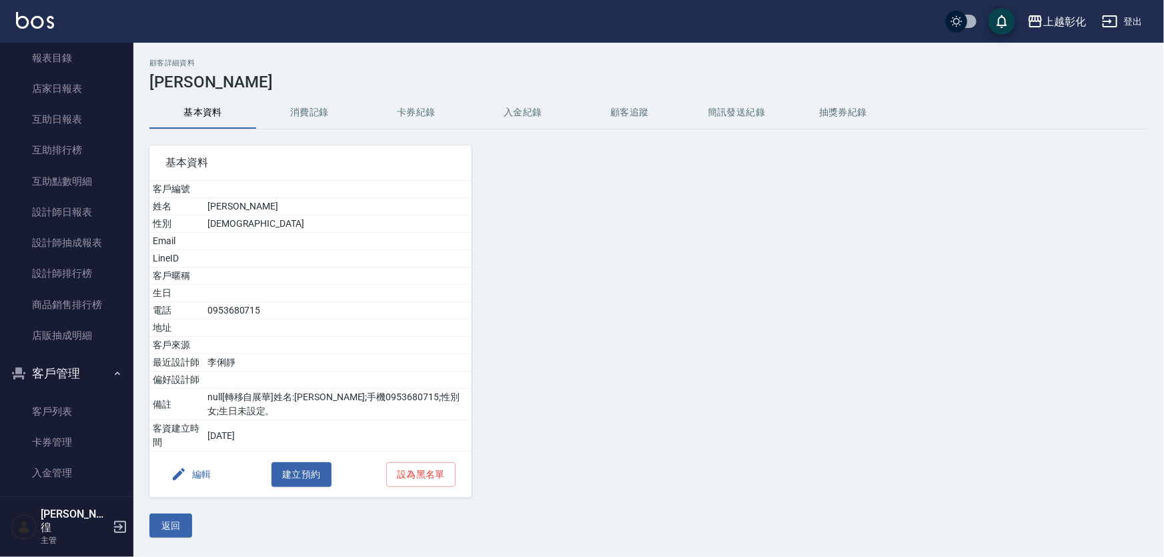
click at [545, 118] on button "入金紀錄" at bounding box center [523, 113] width 107 height 32
